Goal: Task Accomplishment & Management: Manage account settings

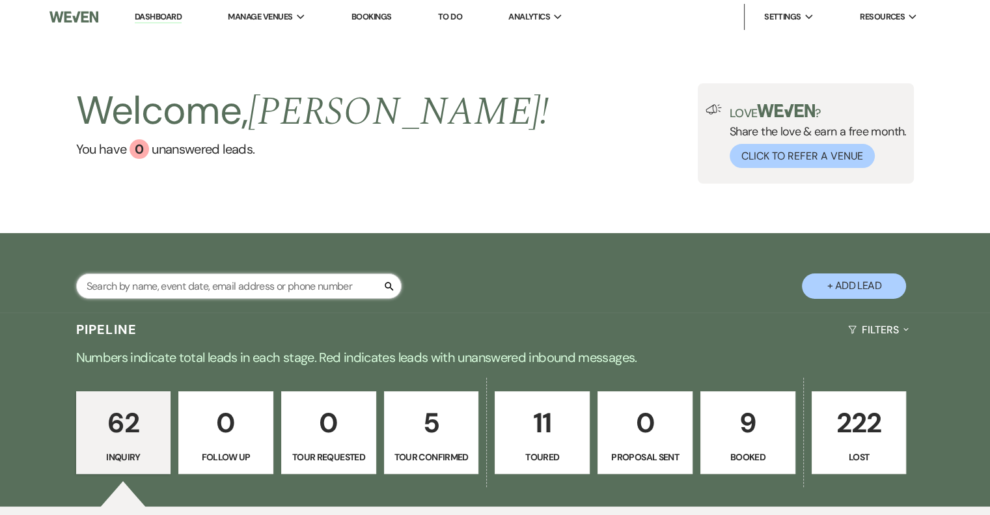
click at [129, 286] on input "text" at bounding box center [238, 285] width 325 height 25
type input "ali"
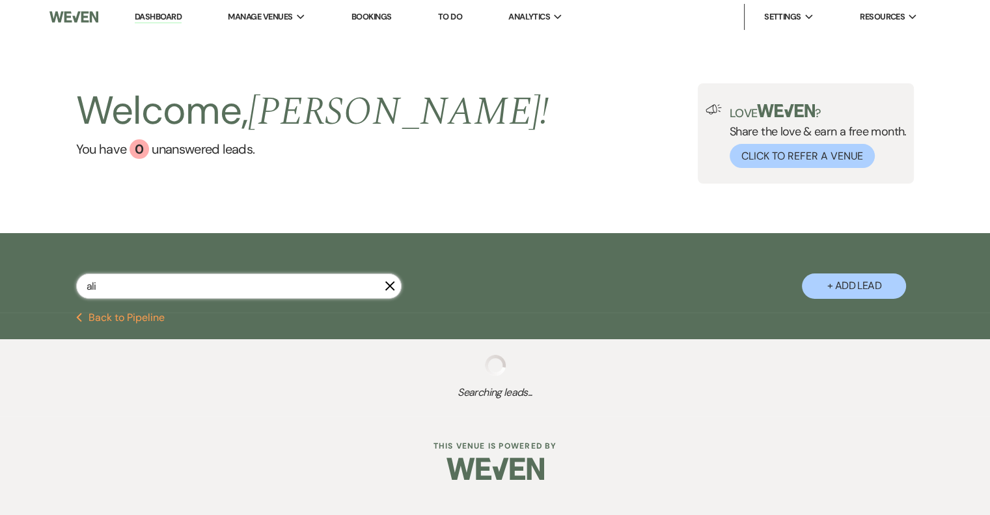
select select "5"
select select "8"
select select "4"
select select "8"
select select "5"
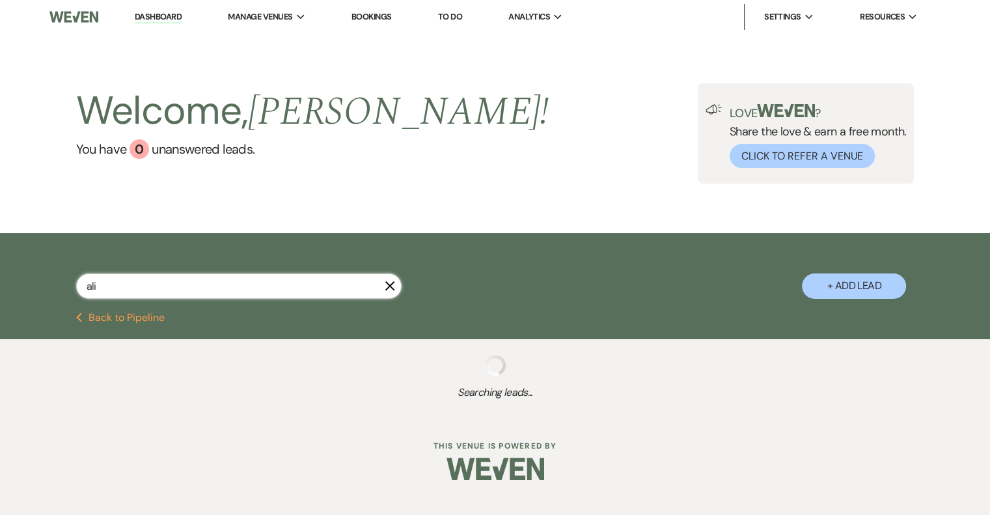
select select "8"
select select "5"
select select "8"
select select "5"
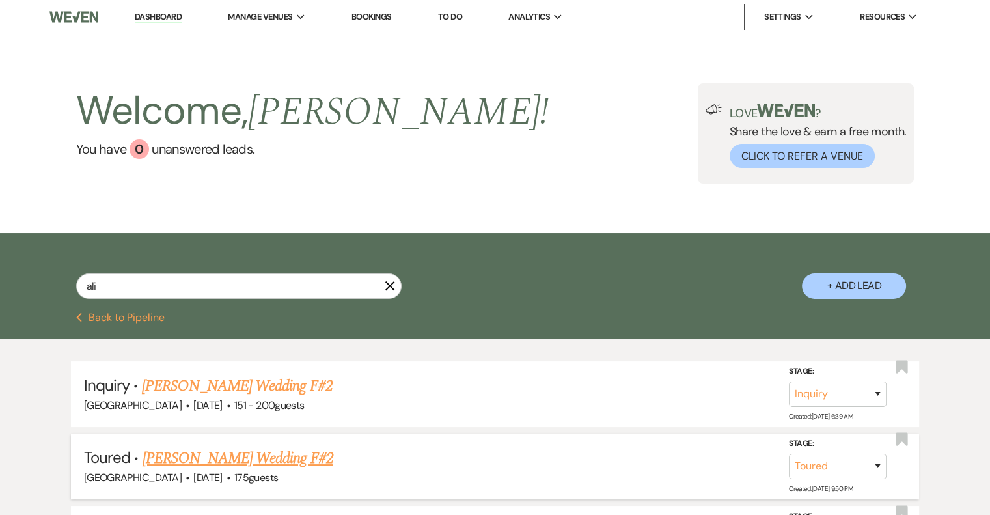
click at [291, 461] on link "[PERSON_NAME] Wedding F#2" at bounding box center [237, 457] width 191 height 23
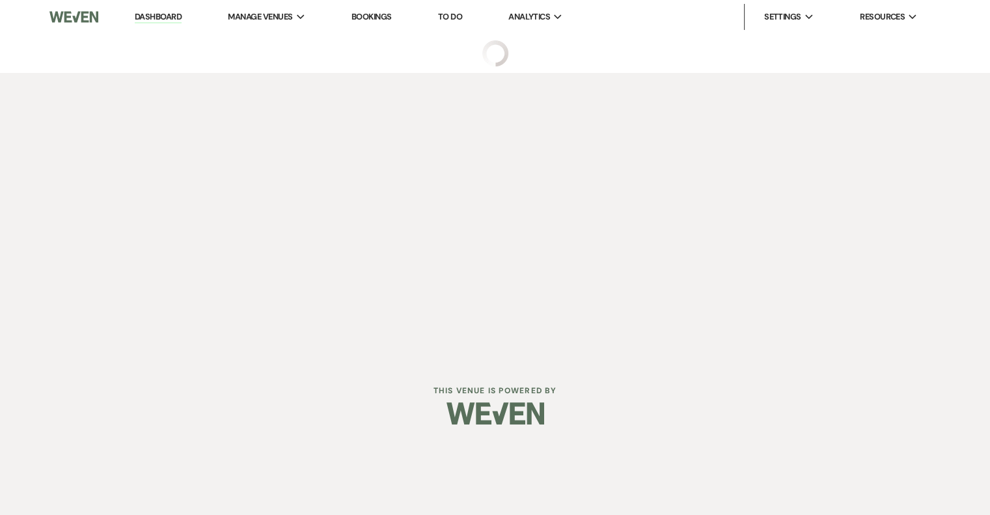
select select "5"
select select "3"
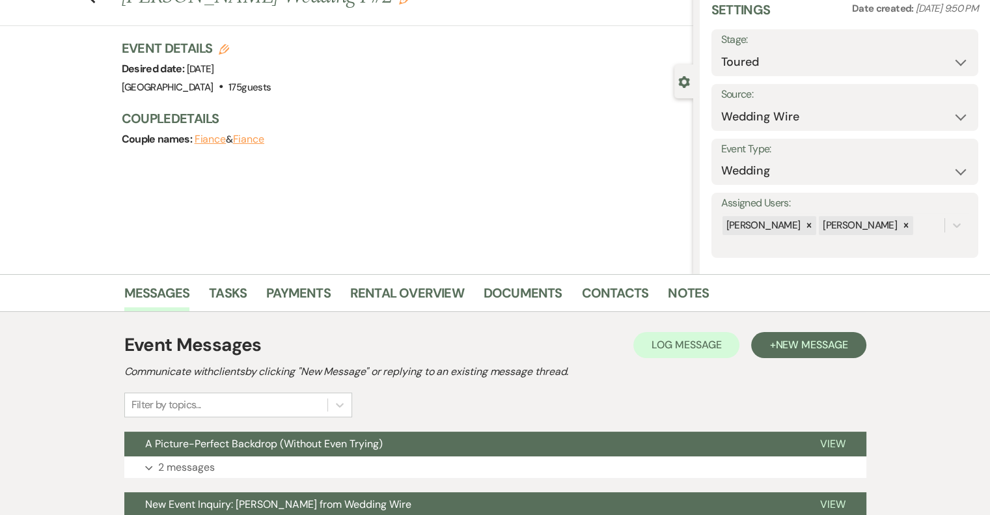
scroll to position [179, 0]
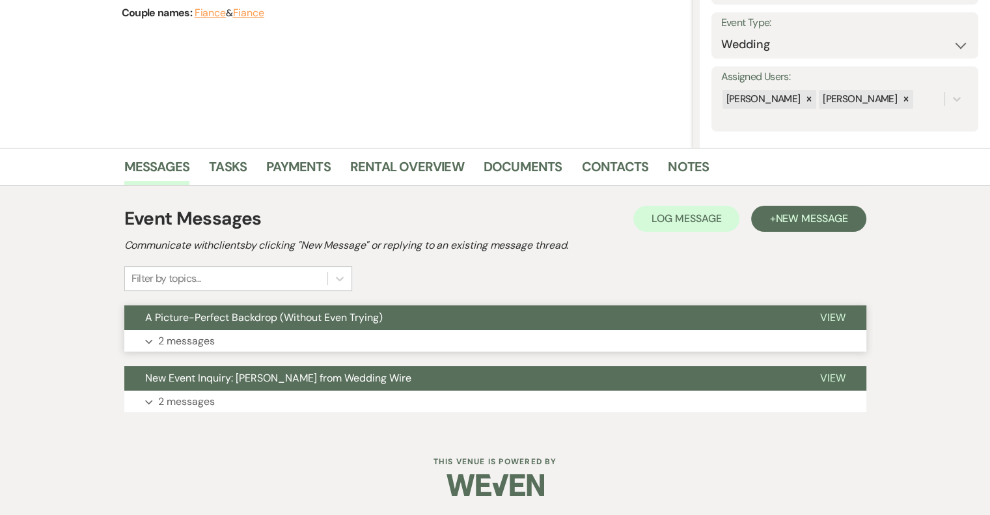
click at [190, 334] on p "2 messages" at bounding box center [186, 340] width 57 height 17
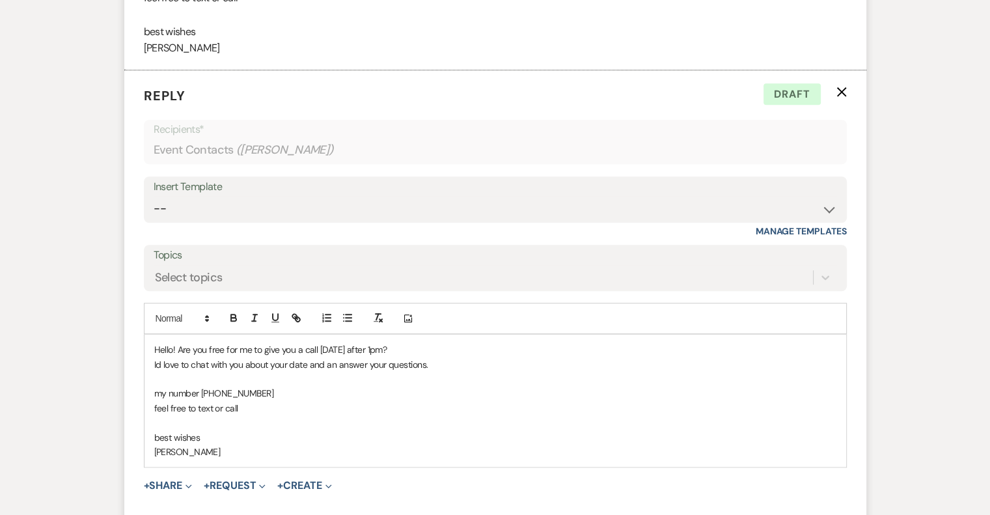
scroll to position [1096, 0]
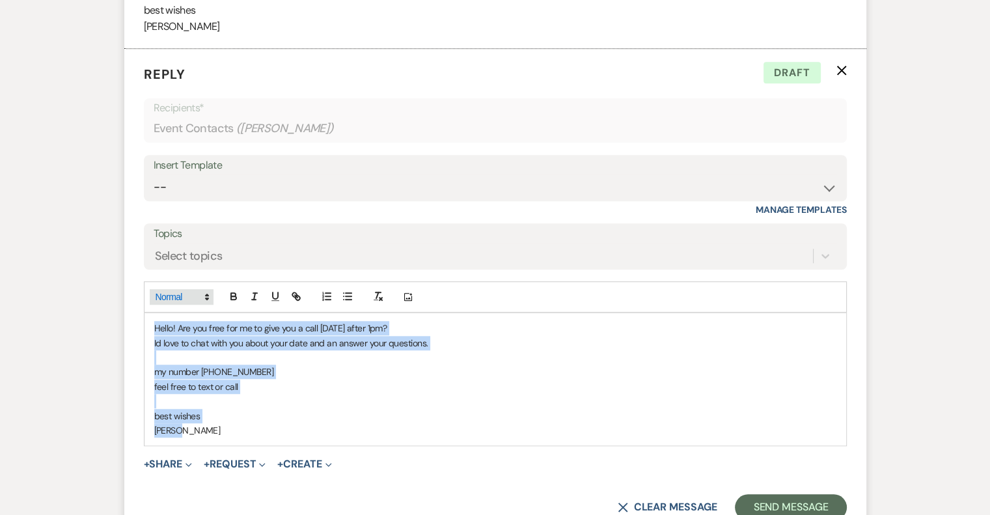
drag, startPoint x: 195, startPoint y: 423, endPoint x: 150, endPoint y: 301, distance: 129.7
click at [150, 301] on div "Add Photo Hello! Are you free for me to give you a call [DATE] after 1pm? Id lo…" at bounding box center [495, 363] width 703 height 165
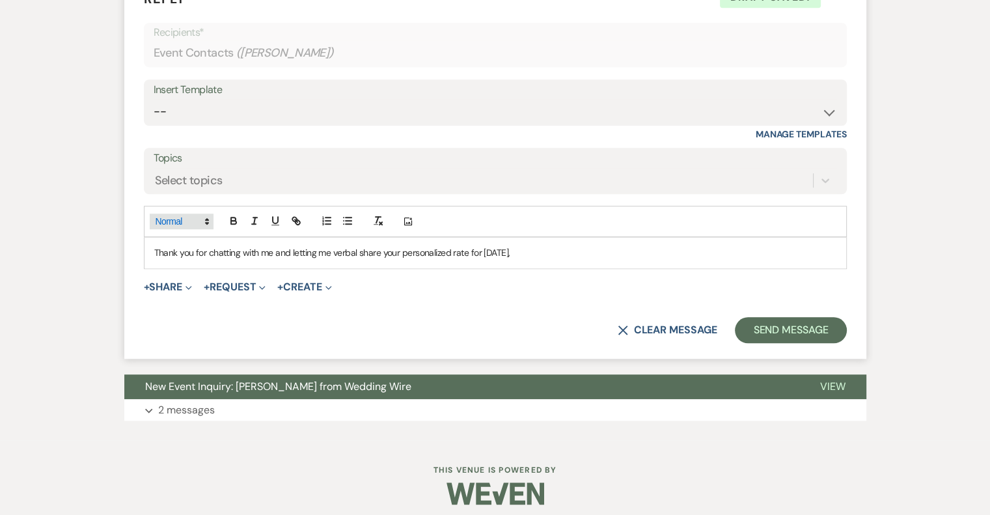
scroll to position [1179, 0]
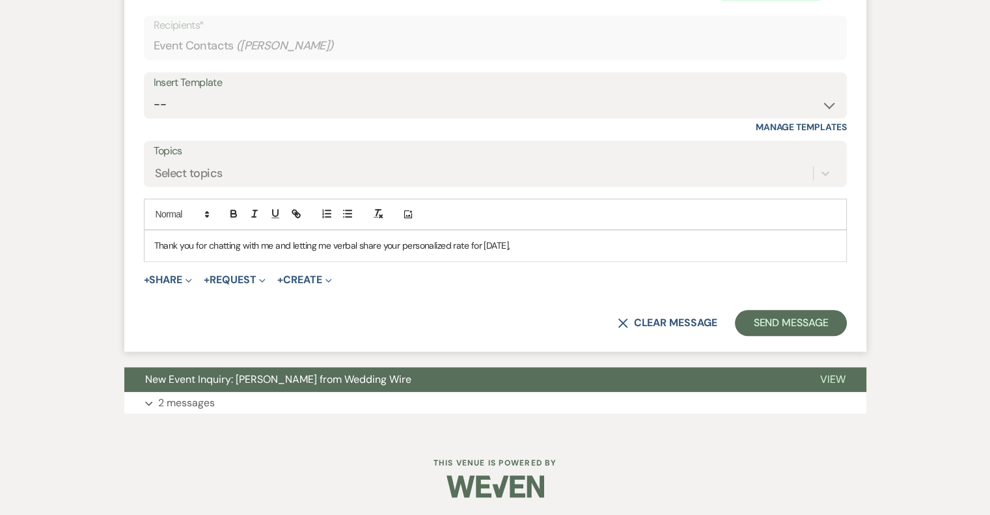
click at [571, 256] on div "Thank you for chatting with me and letting me verbal share your personalized ra…" at bounding box center [494, 245] width 701 height 30
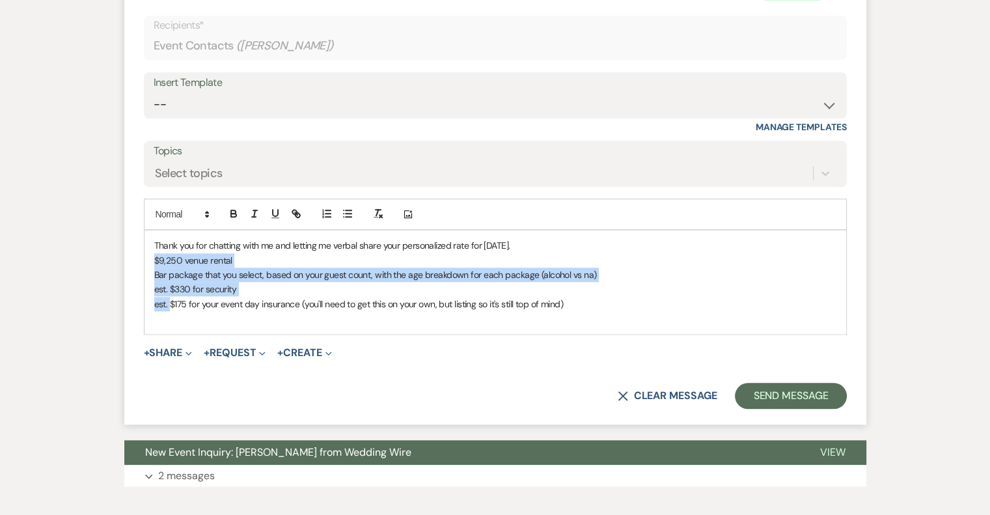
drag, startPoint x: 154, startPoint y: 258, endPoint x: 169, endPoint y: 299, distance: 43.0
click at [169, 299] on div "Thank you for chatting with me and letting me verbal share your personalized ra…" at bounding box center [494, 281] width 701 height 103
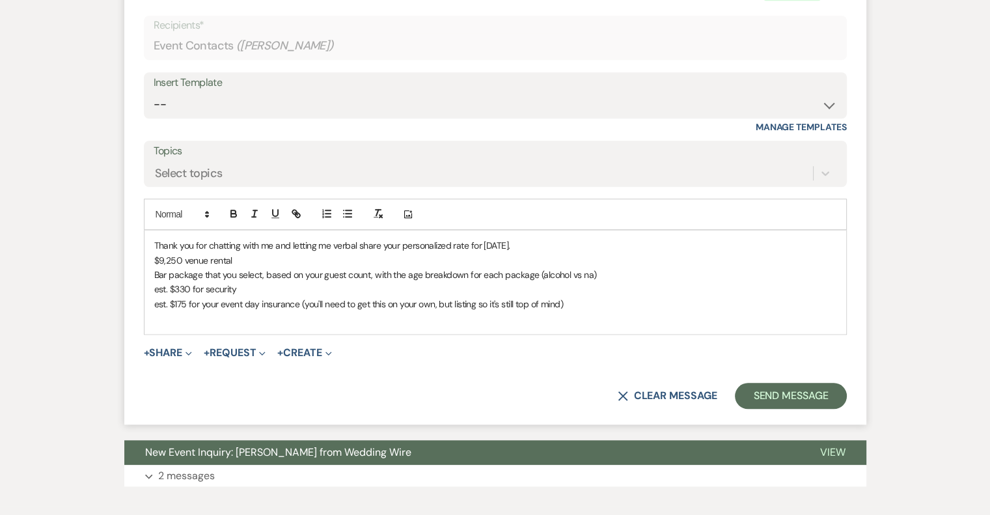
drag, startPoint x: 347, startPoint y: 223, endPoint x: 245, endPoint y: 253, distance: 105.8
click at [245, 253] on div "Add Photo Thank you for chatting with me and letting me verbal share your perso…" at bounding box center [495, 265] width 703 height 135
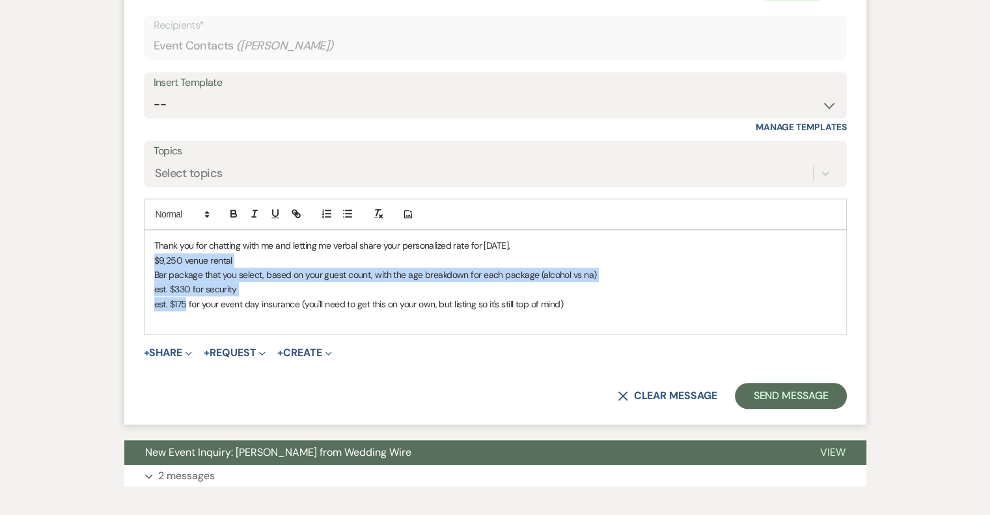
drag, startPoint x: 150, startPoint y: 257, endPoint x: 185, endPoint y: 297, distance: 53.1
click at [185, 297] on div "Thank you for chatting with me and letting me verbal share your personalized ra…" at bounding box center [494, 281] width 701 height 103
click at [350, 213] on line "button" at bounding box center [349, 213] width 6 height 0
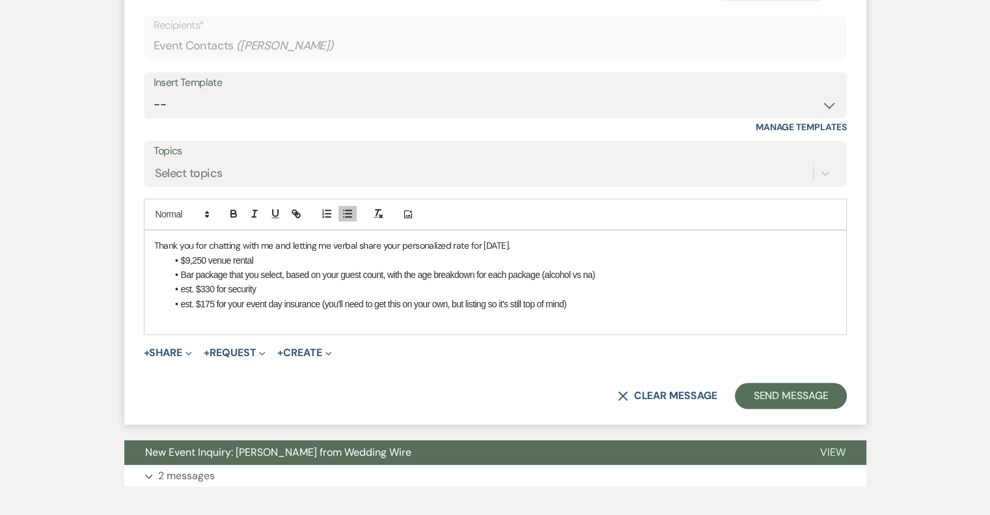
click at [356, 244] on p "Thank you for chatting with me and letting me verbal share your personalized ra…" at bounding box center [495, 245] width 682 height 14
click at [563, 253] on li "$9,250 venue rental" at bounding box center [501, 260] width 669 height 14
click at [256, 317] on p at bounding box center [495, 318] width 682 height 14
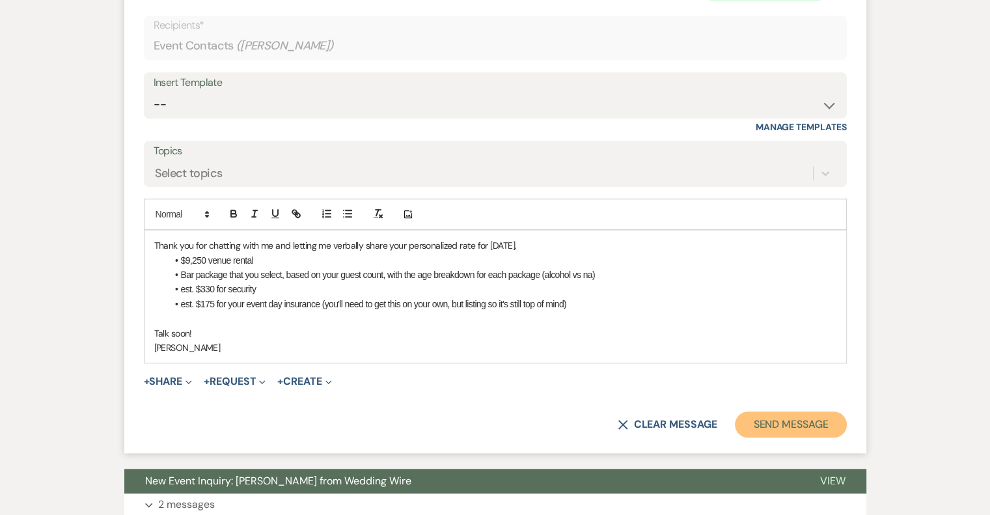
click at [808, 427] on button "Send Message" at bounding box center [790, 424] width 111 height 26
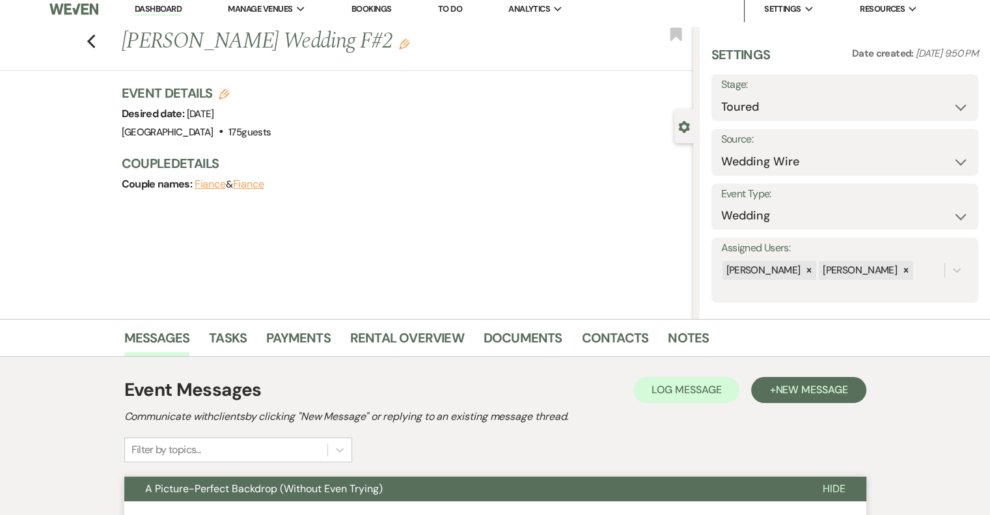
scroll to position [0, 0]
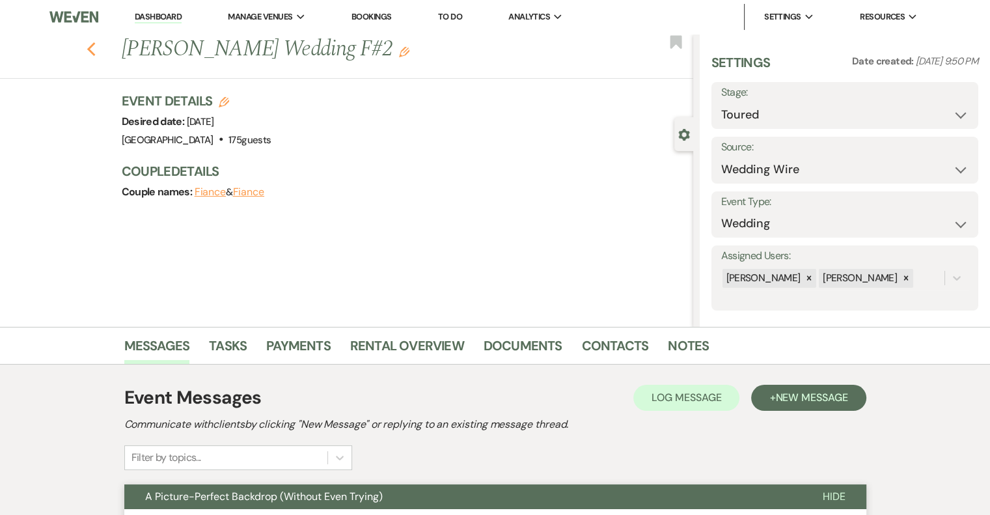
click at [96, 46] on icon "Previous" at bounding box center [92, 50] width 10 height 16
select select "5"
select select "8"
select select "4"
select select "8"
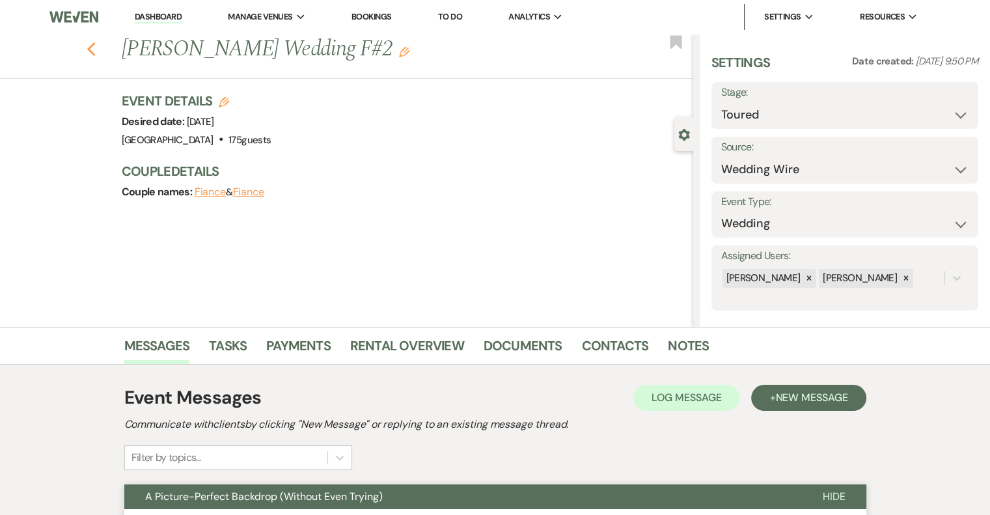
select select "5"
select select "8"
select select "5"
select select "8"
select select "5"
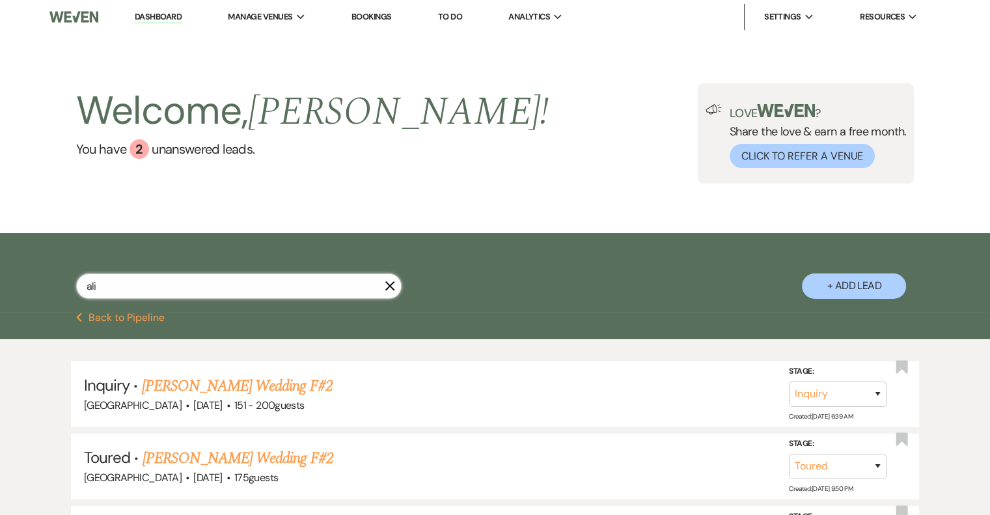
click at [388, 293] on input "ali" at bounding box center [238, 285] width 325 height 25
click at [390, 289] on icon "X" at bounding box center [390, 285] width 10 height 10
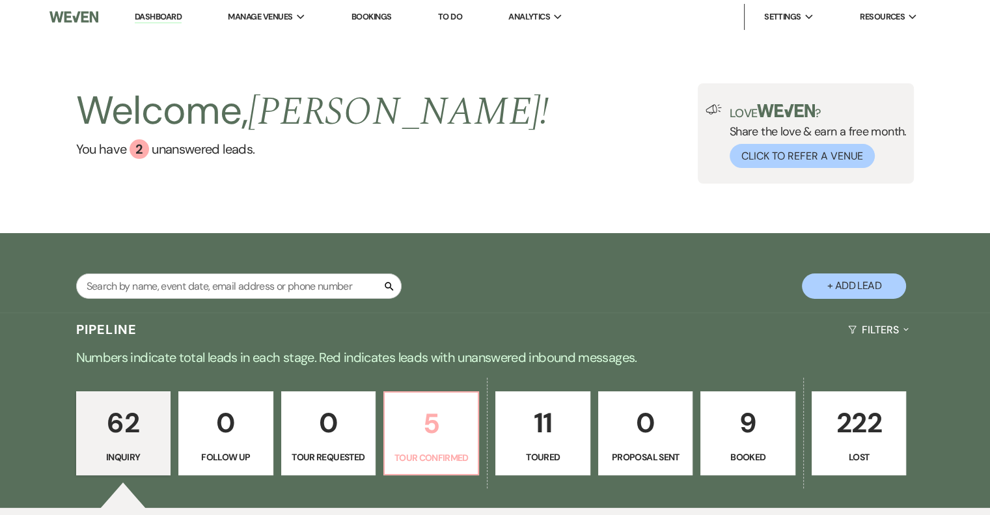
click at [416, 414] on p "5" at bounding box center [430, 423] width 77 height 44
select select "4"
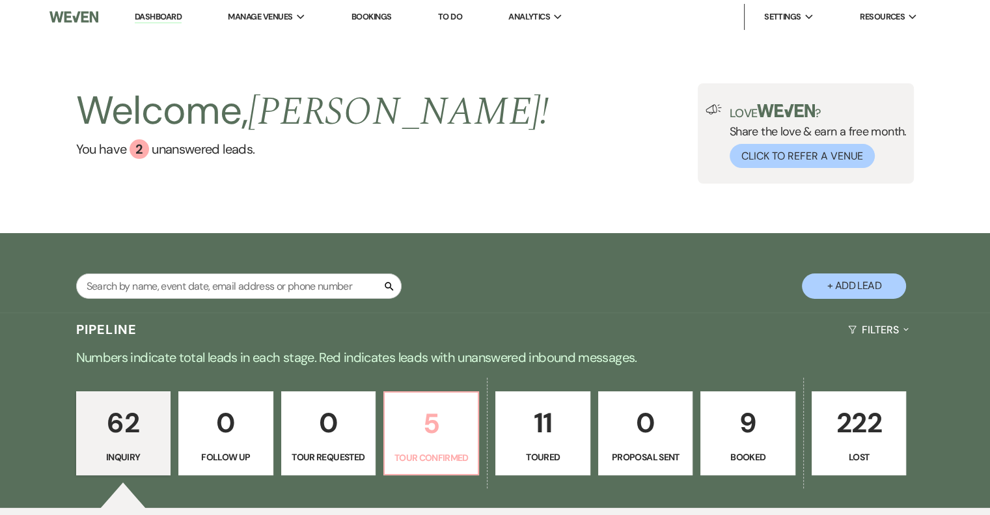
select select "4"
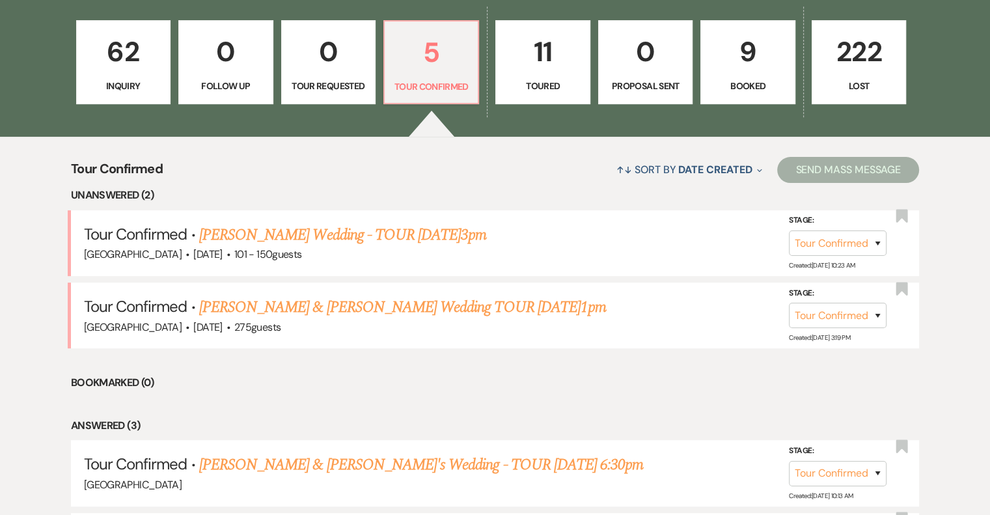
scroll to position [372, 0]
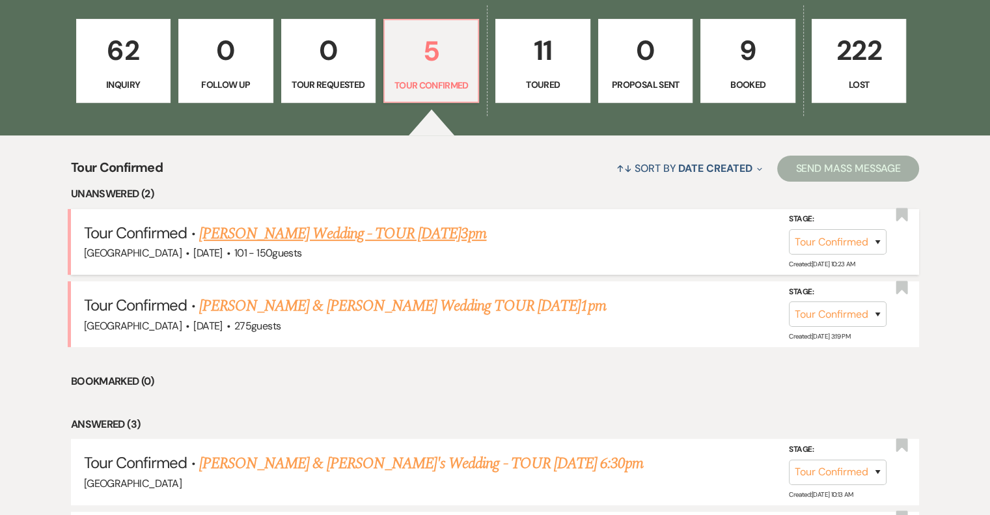
click at [383, 234] on link "[PERSON_NAME] Wedding - TOUR [DATE]3pm" at bounding box center [343, 233] width 288 height 23
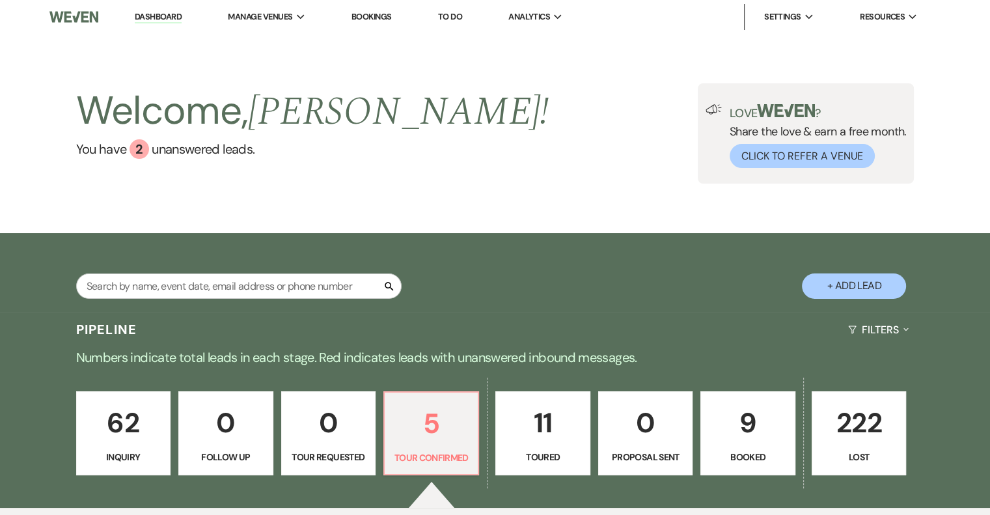
select select "4"
select select "2"
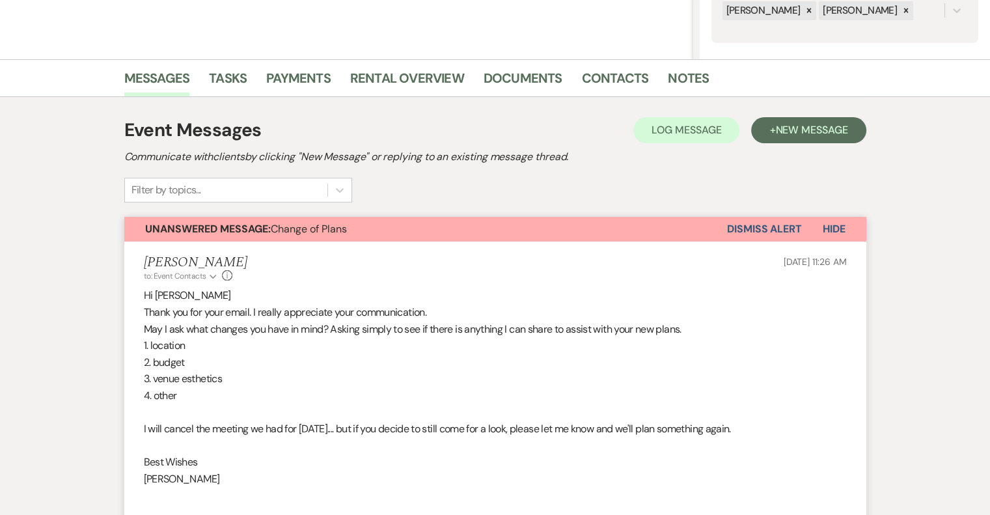
scroll to position [278, 0]
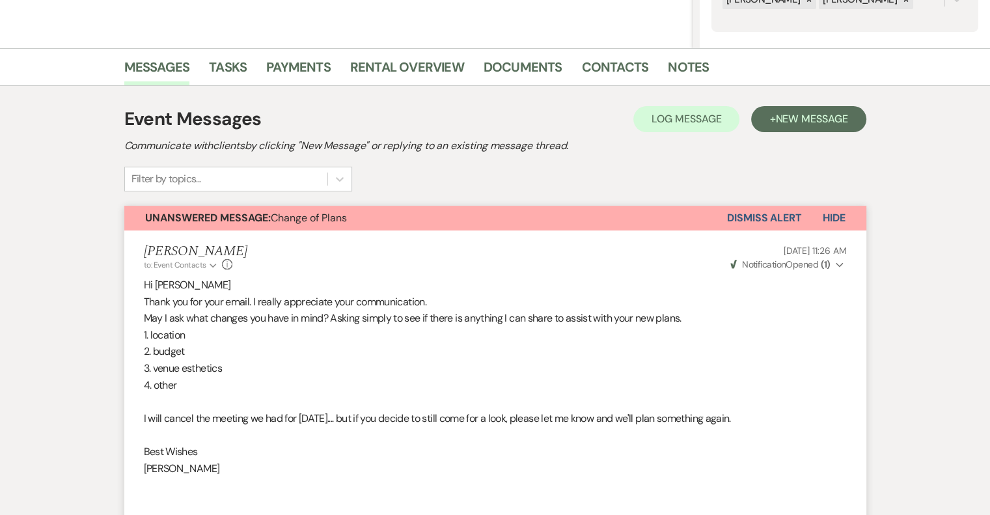
click at [755, 218] on button "Dismiss Alert" at bounding box center [764, 218] width 75 height 25
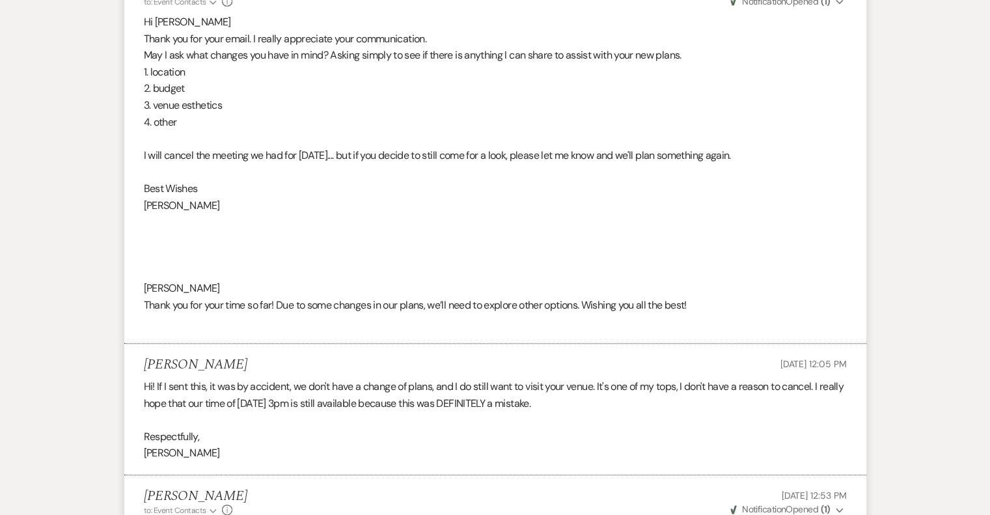
scroll to position [0, 0]
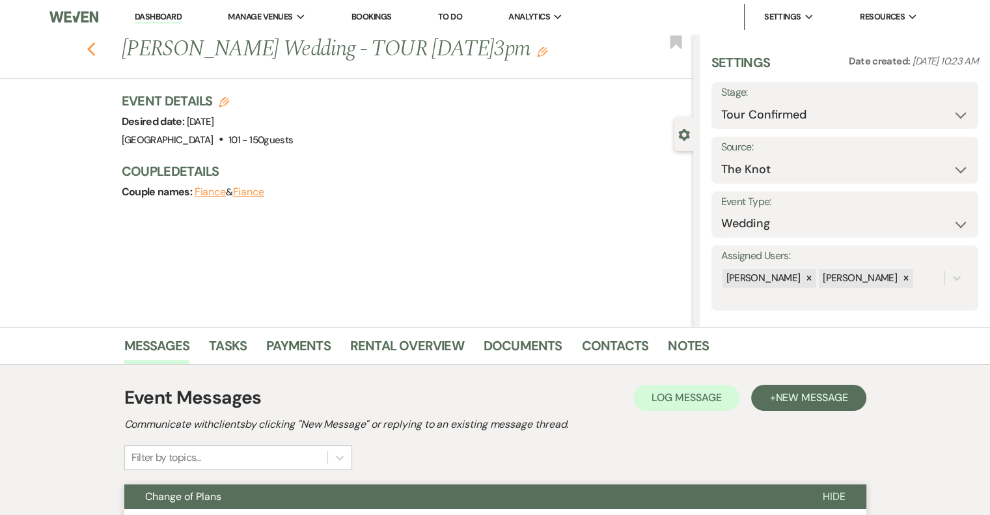
click at [91, 44] on icon "Previous" at bounding box center [92, 50] width 10 height 16
select select "4"
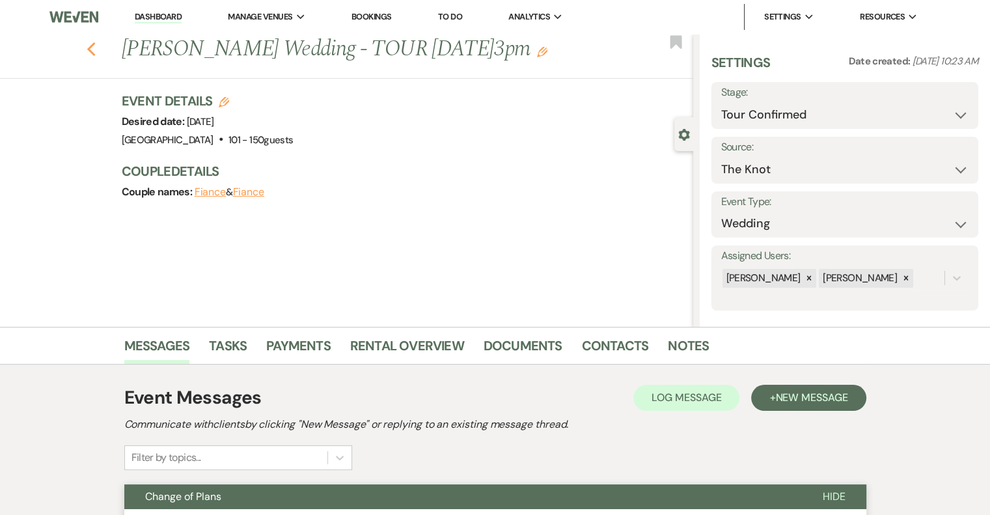
select select "4"
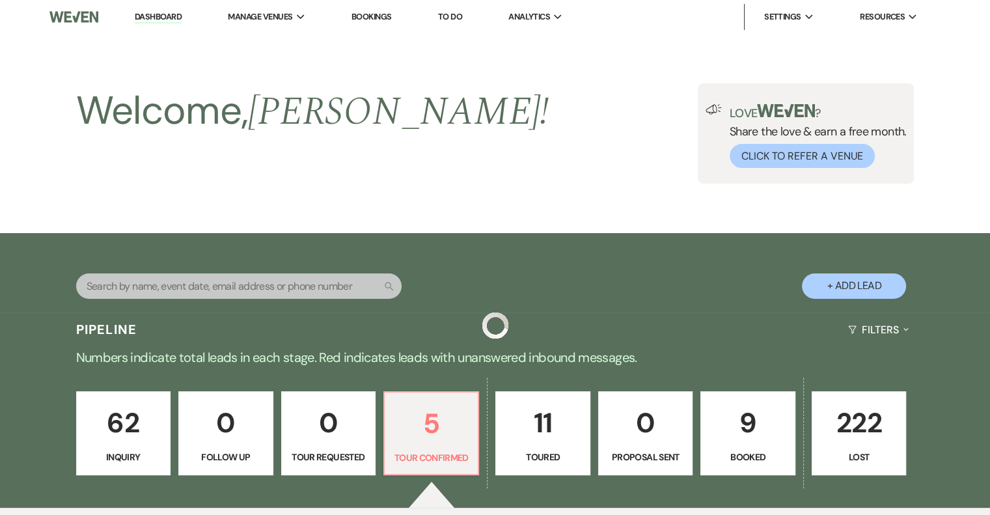
scroll to position [372, 0]
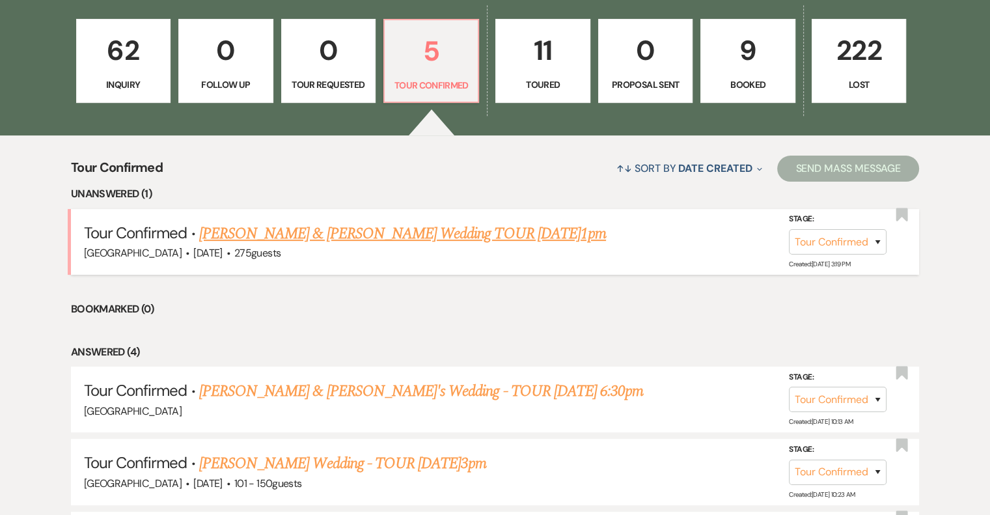
click at [321, 239] on link "[PERSON_NAME] & [PERSON_NAME] Wedding TOUR [DATE]1pm" at bounding box center [402, 233] width 407 height 23
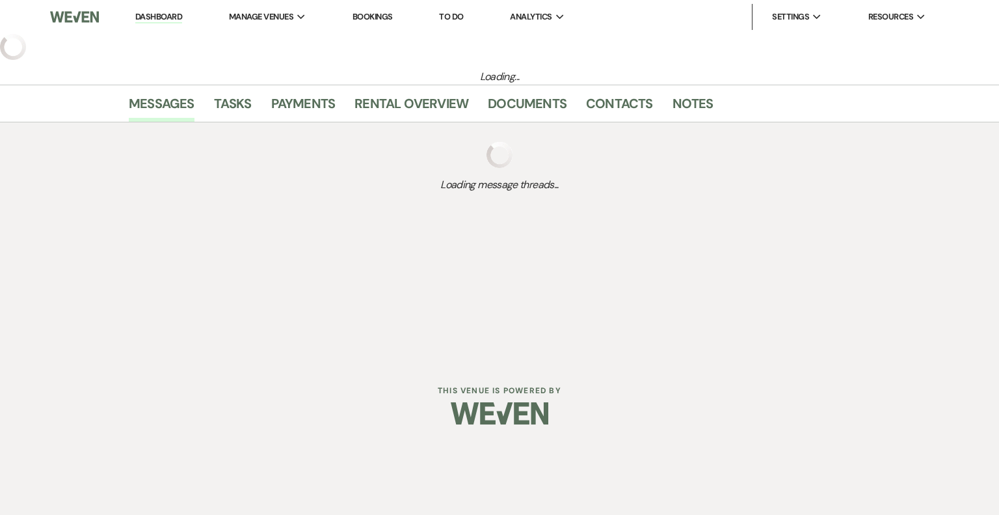
select select "4"
select select "5"
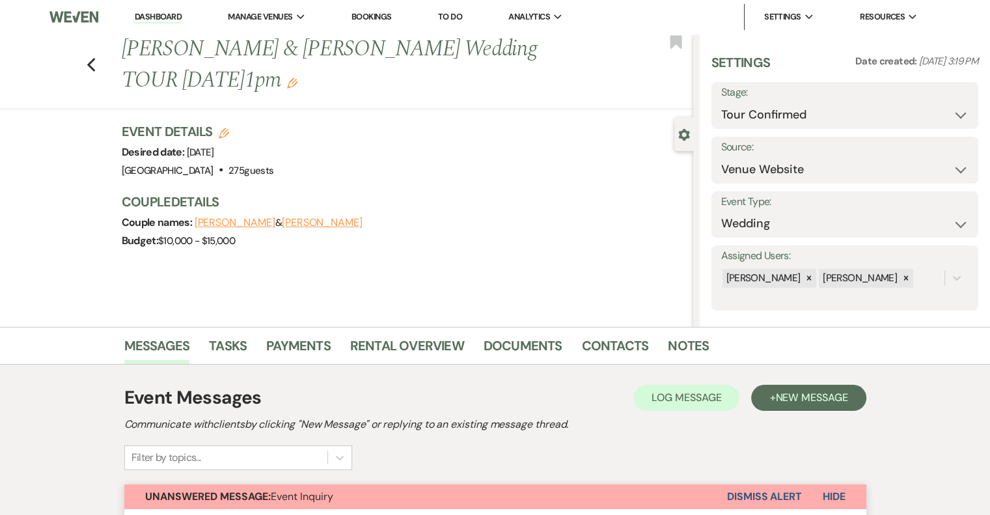
click at [759, 495] on button "Dismiss Alert" at bounding box center [764, 496] width 75 height 25
